Goal: Transaction & Acquisition: Purchase product/service

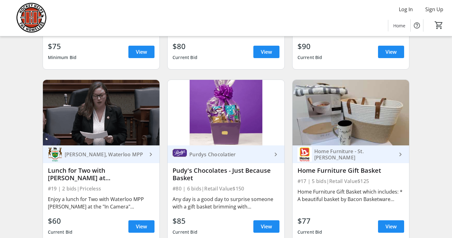
scroll to position [1082, 0]
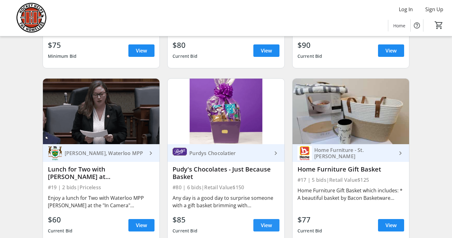
click at [265, 224] on span "View" at bounding box center [266, 225] width 11 height 7
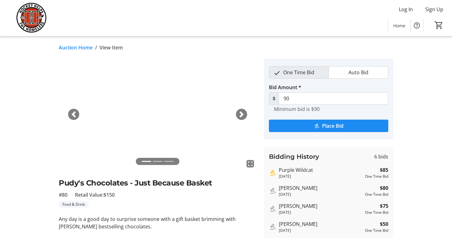
click at [242, 115] on span "button" at bounding box center [241, 114] width 6 height 6
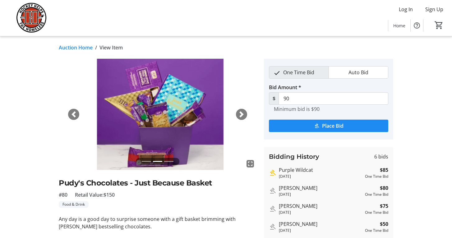
click at [242, 115] on span "button" at bounding box center [241, 114] width 6 height 6
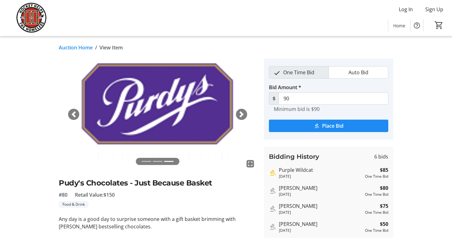
click at [77, 48] on link "Auction Home" at bounding box center [76, 47] width 34 height 7
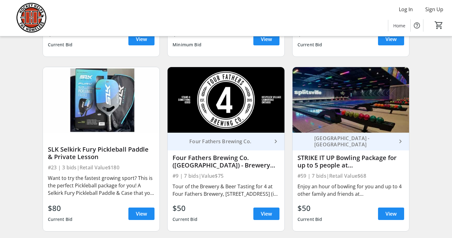
scroll to position [1620, 0]
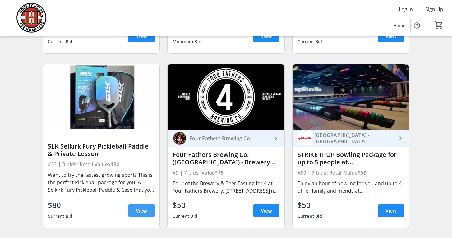
click at [147, 207] on span "View" at bounding box center [141, 210] width 11 height 7
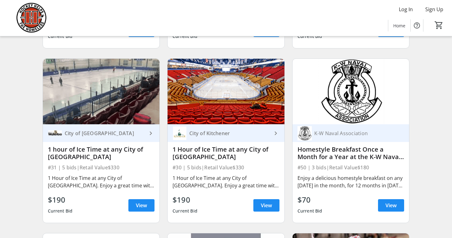
scroll to position [1830, 0]
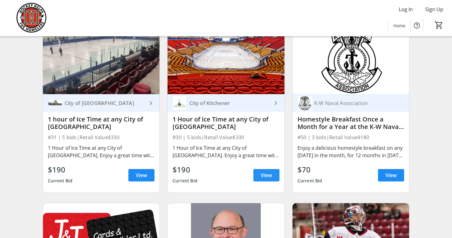
click at [262, 175] on span "View" at bounding box center [266, 175] width 11 height 7
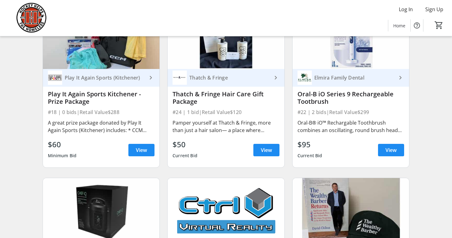
scroll to position [2206, 0]
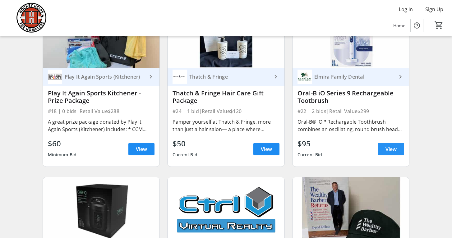
click at [391, 150] on span "View" at bounding box center [390, 148] width 11 height 7
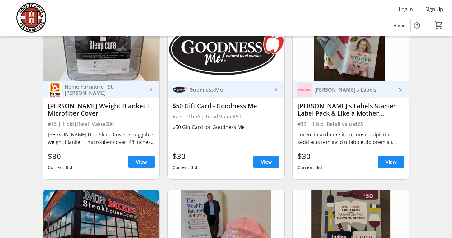
scroll to position [2547, 0]
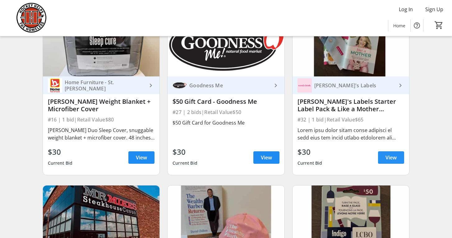
click at [391, 158] on span "View" at bounding box center [390, 157] width 11 height 7
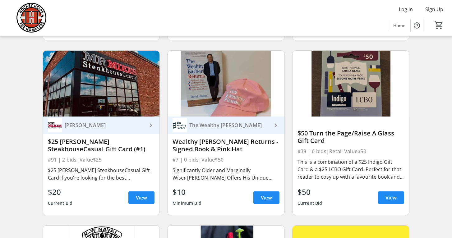
scroll to position [2684, 0]
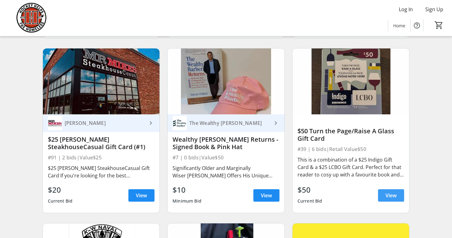
click at [391, 194] on span "View" at bounding box center [390, 195] width 11 height 7
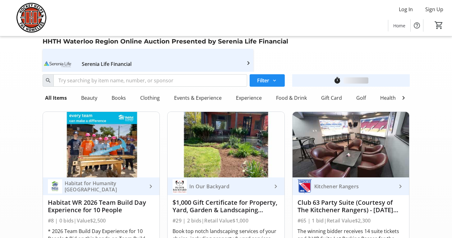
scroll to position [2684, 0]
